Goal: Task Accomplishment & Management: Manage account settings

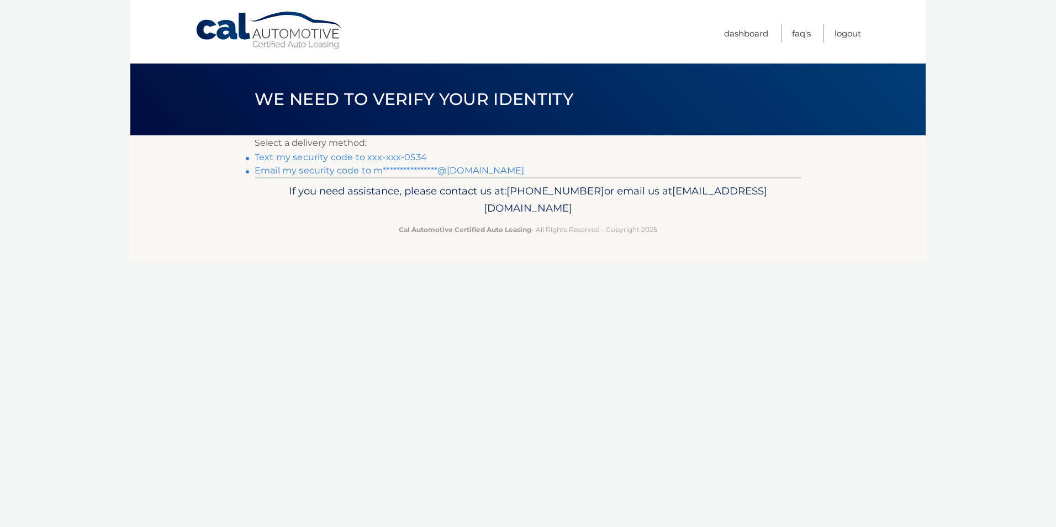
click at [335, 160] on link "Text my security code to xxx-xxx-0534" at bounding box center [341, 157] width 172 height 10
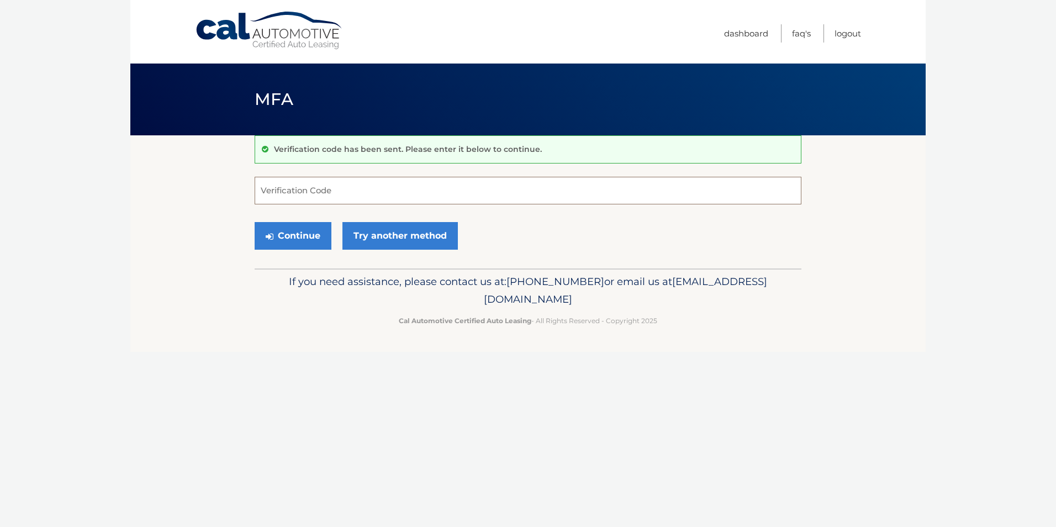
click at [353, 190] on input "Verification Code" at bounding box center [528, 191] width 547 height 28
type input "597448"
click at [313, 233] on button "Continue" at bounding box center [293, 236] width 77 height 28
